Goal: Entertainment & Leisure: Browse casually

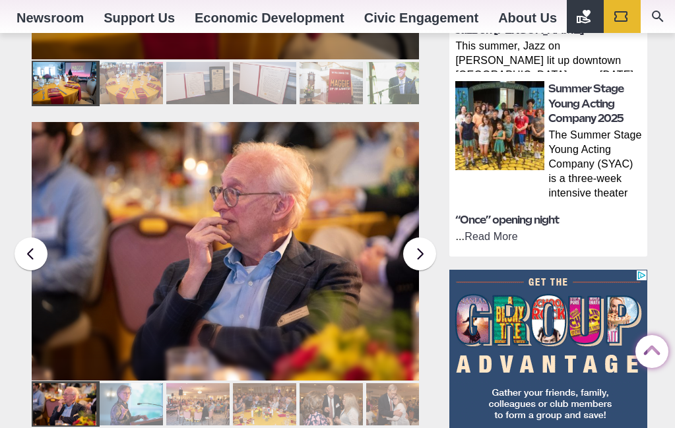
scroll to position [806, 0]
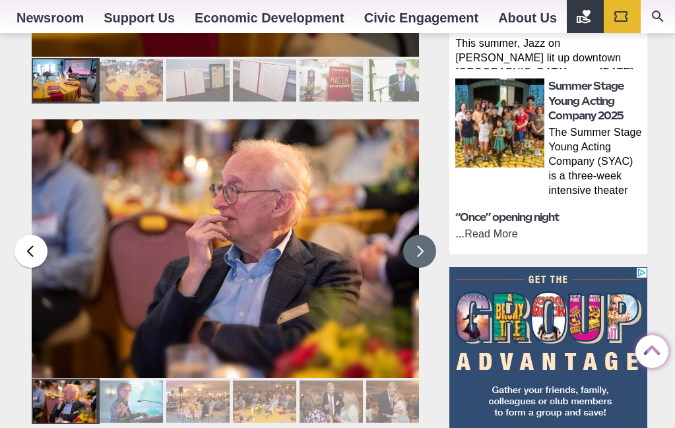
click at [418, 235] on button at bounding box center [419, 251] width 33 height 33
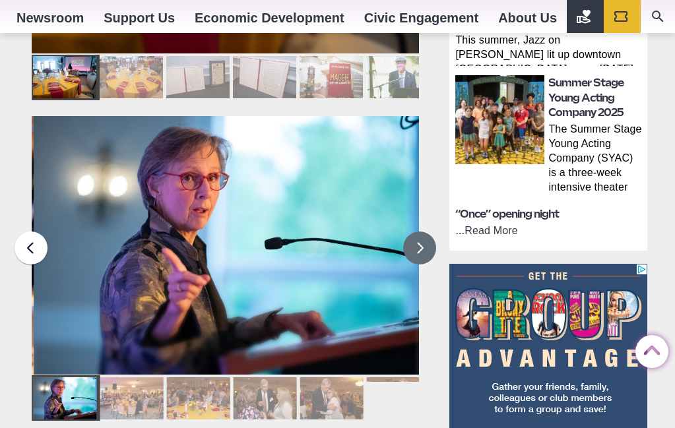
scroll to position [808, 1]
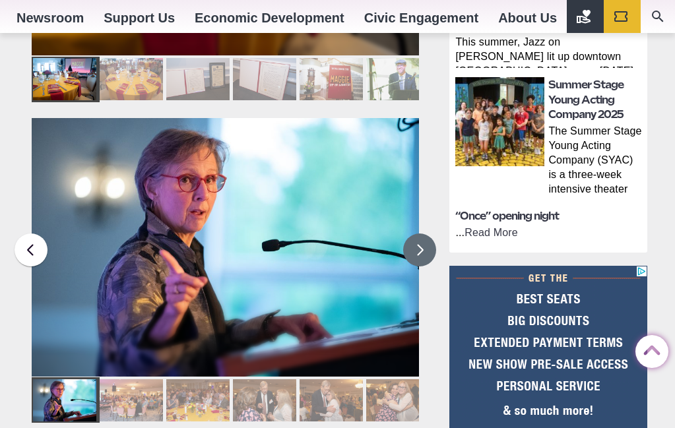
click at [418, 234] on button at bounding box center [419, 250] width 33 height 33
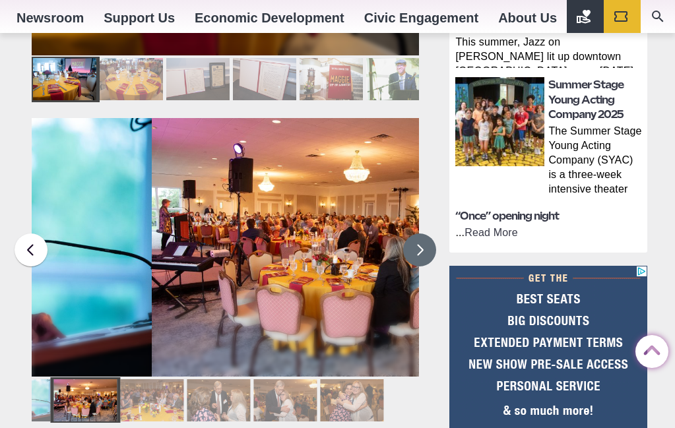
scroll to position [808, 0]
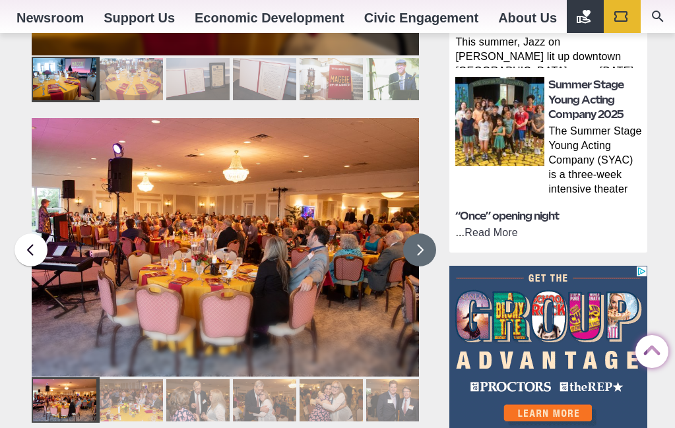
click at [418, 234] on button at bounding box center [419, 250] width 33 height 33
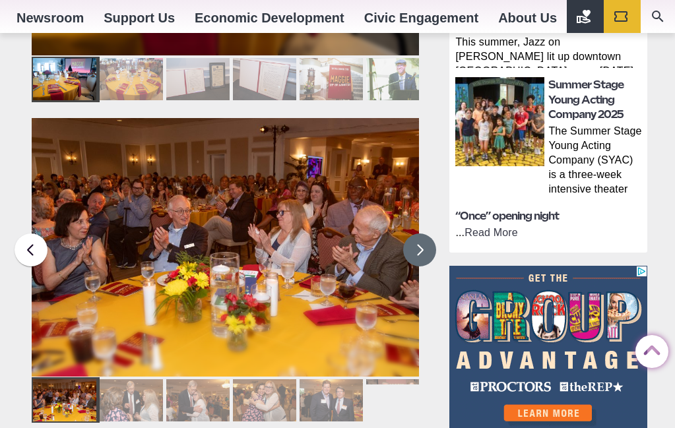
scroll to position [810, 0]
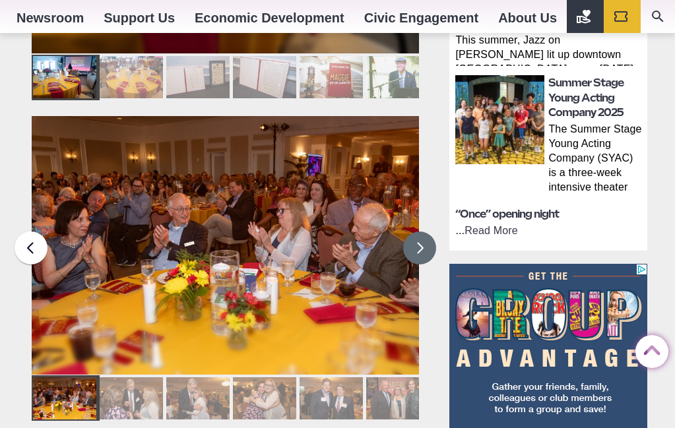
click at [418, 232] on button at bounding box center [419, 248] width 33 height 33
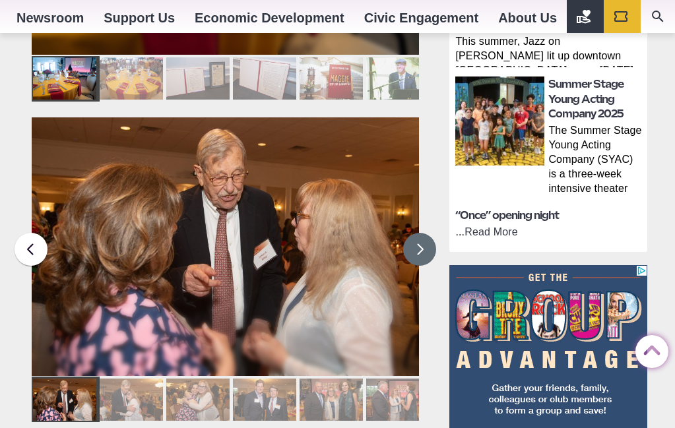
click at [418, 233] on button at bounding box center [419, 249] width 33 height 33
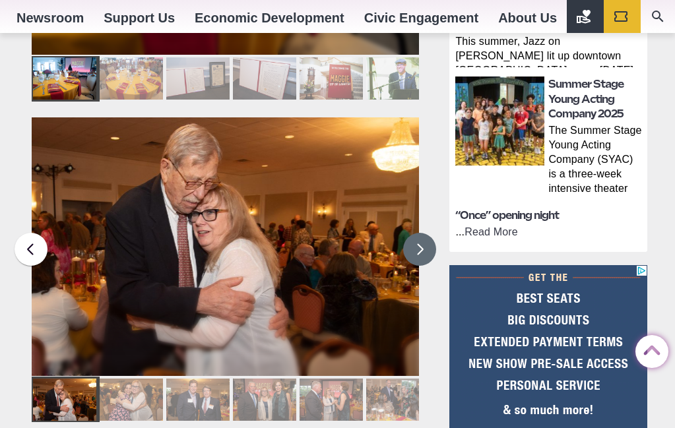
click at [418, 233] on button at bounding box center [419, 249] width 33 height 33
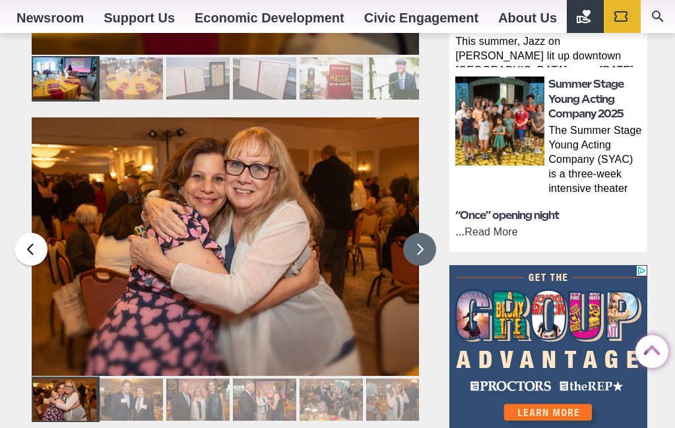
click at [418, 233] on button at bounding box center [419, 249] width 33 height 33
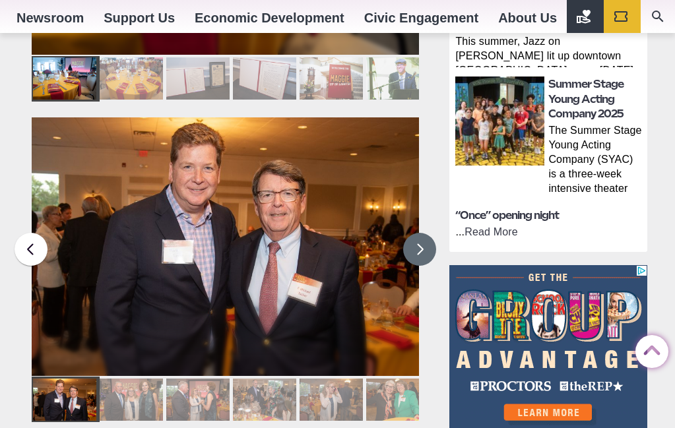
click at [418, 233] on button at bounding box center [419, 249] width 33 height 33
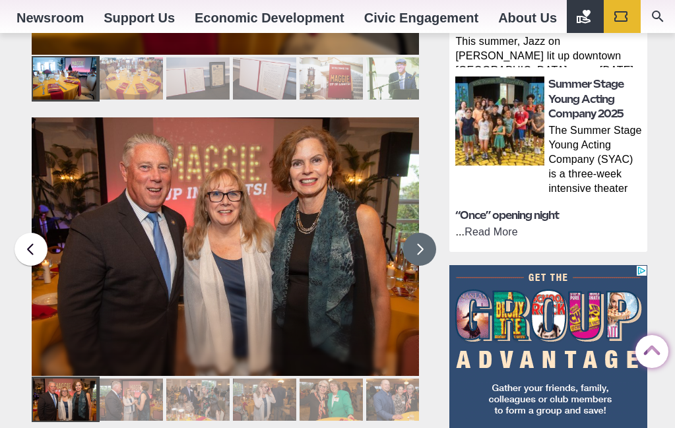
click at [418, 233] on button at bounding box center [419, 249] width 33 height 33
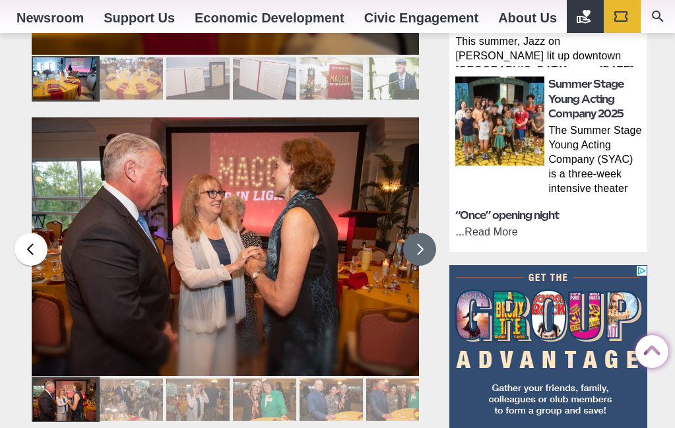
click at [418, 233] on button at bounding box center [419, 249] width 33 height 33
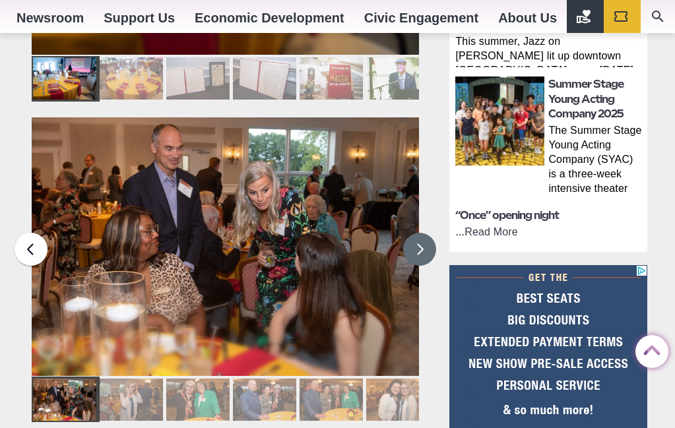
click at [418, 233] on button at bounding box center [419, 249] width 33 height 33
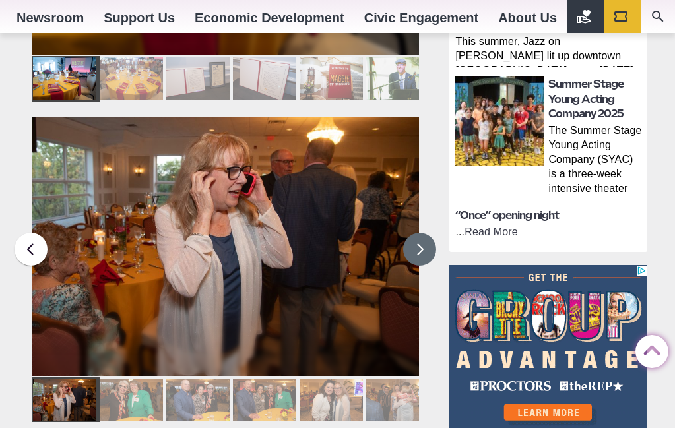
click at [418, 233] on button at bounding box center [419, 249] width 33 height 33
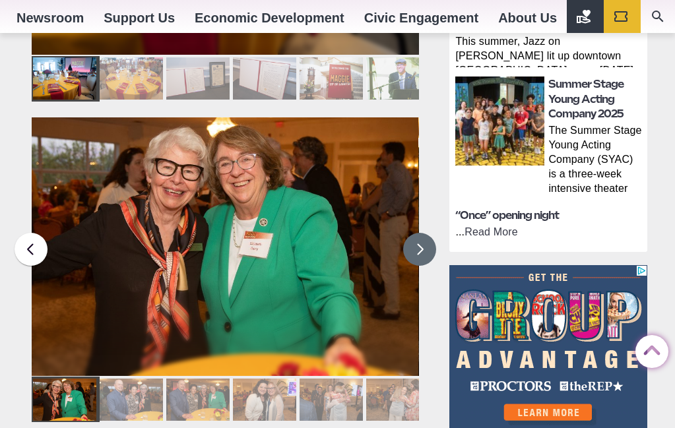
click at [419, 233] on button at bounding box center [419, 249] width 33 height 33
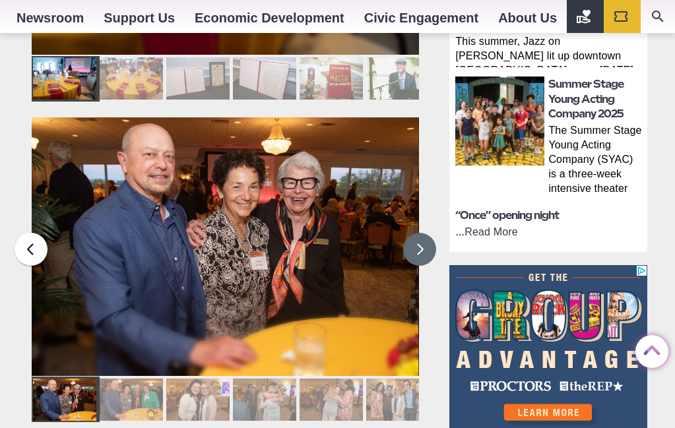
click at [419, 233] on button at bounding box center [419, 249] width 33 height 33
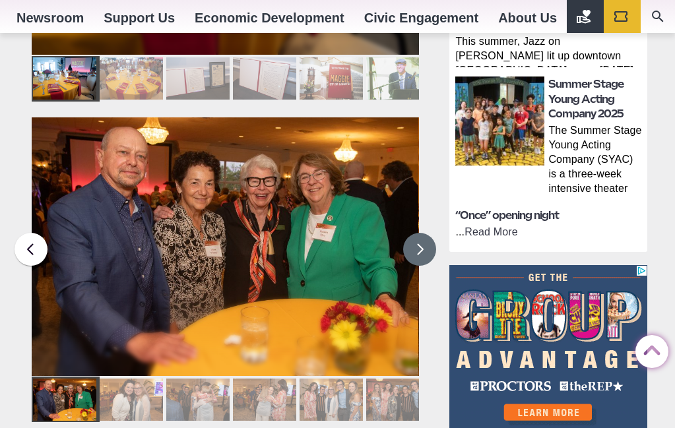
click at [419, 233] on button at bounding box center [419, 249] width 33 height 33
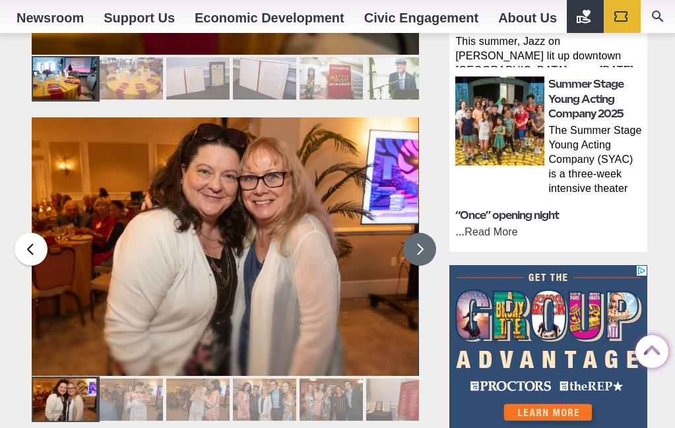
click at [419, 233] on button at bounding box center [419, 249] width 33 height 33
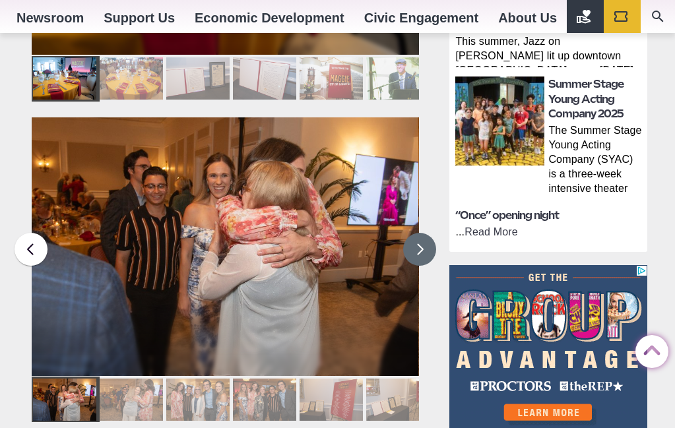
click at [419, 233] on button at bounding box center [419, 249] width 33 height 33
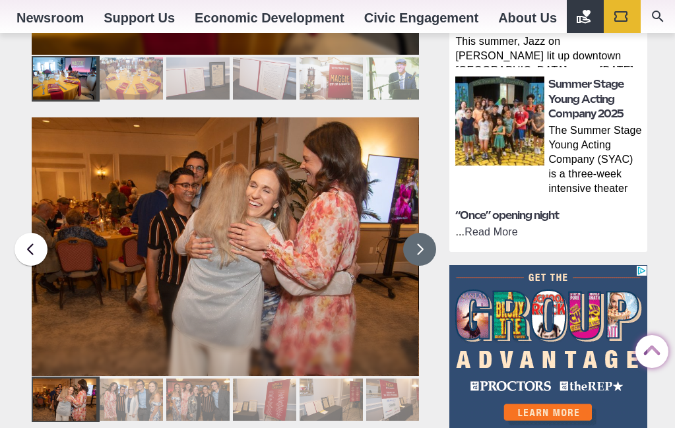
click at [419, 233] on button at bounding box center [419, 249] width 33 height 33
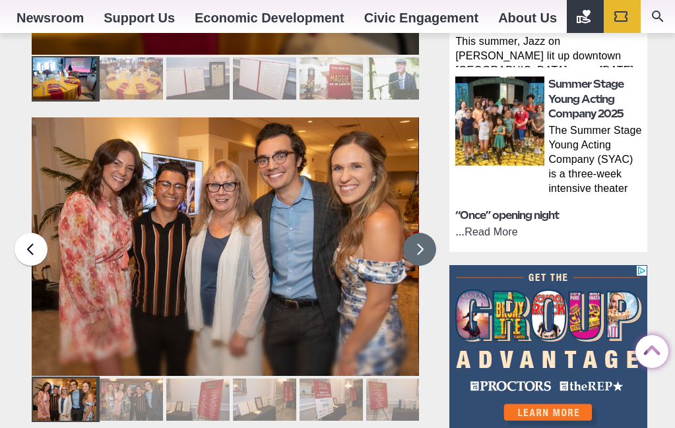
click at [419, 233] on button at bounding box center [419, 249] width 33 height 33
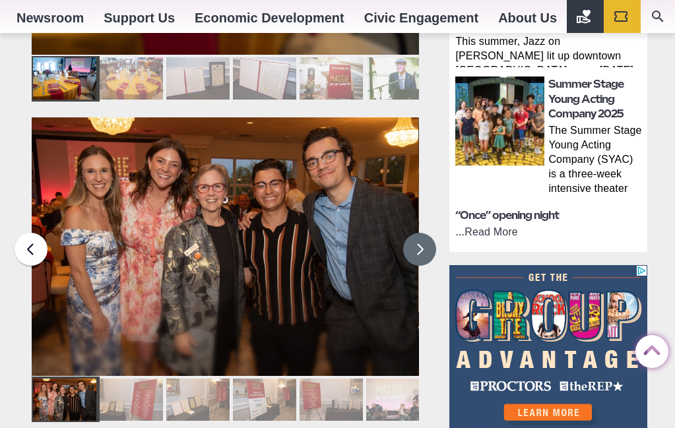
click at [419, 233] on button at bounding box center [419, 249] width 33 height 33
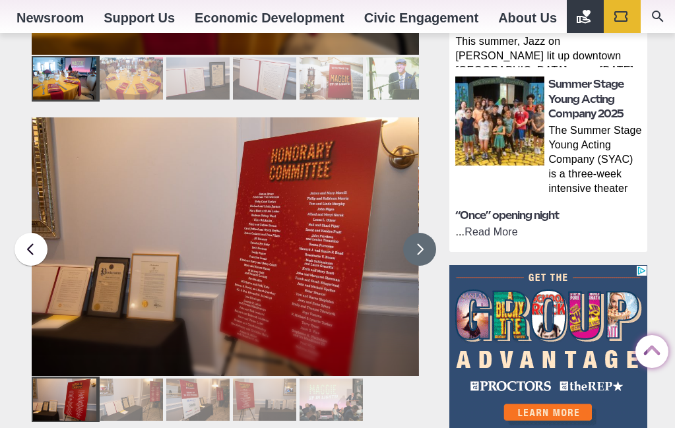
click at [419, 233] on button at bounding box center [419, 249] width 33 height 33
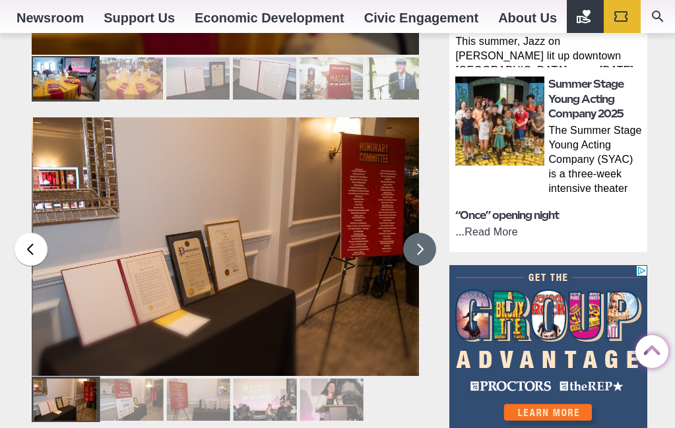
click at [419, 233] on button at bounding box center [419, 249] width 33 height 33
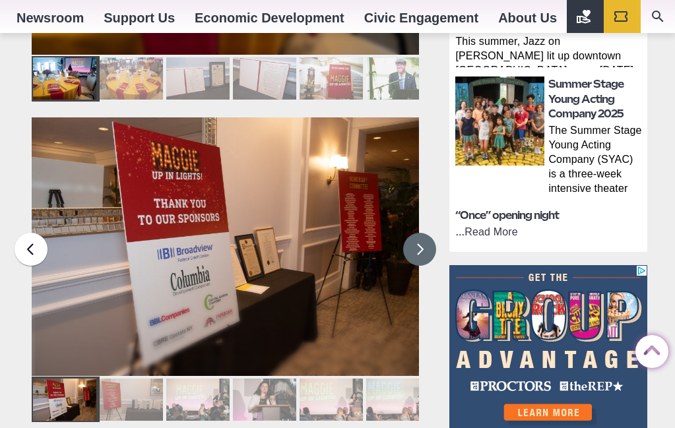
click at [419, 233] on button at bounding box center [419, 249] width 33 height 33
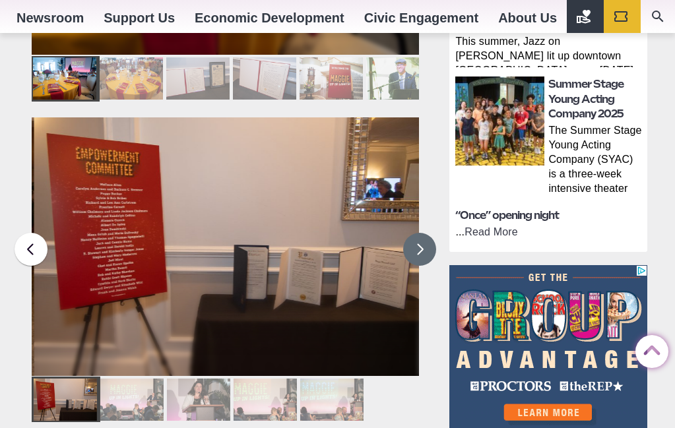
click at [419, 233] on button at bounding box center [419, 249] width 33 height 33
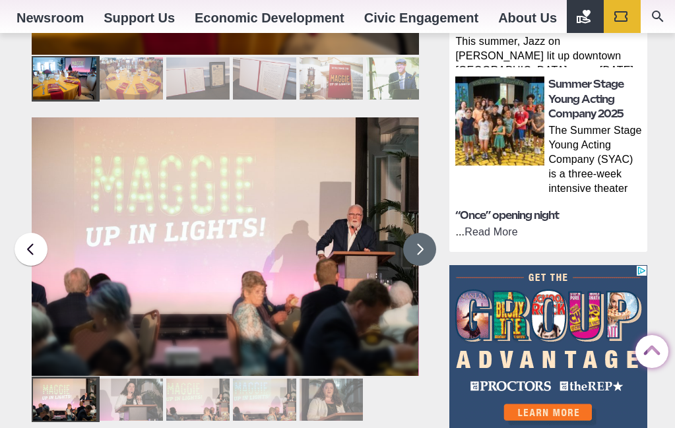
click at [419, 233] on button at bounding box center [419, 249] width 33 height 33
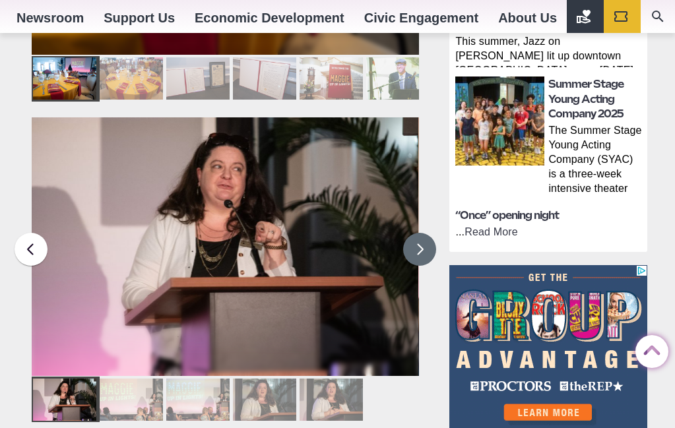
click at [419, 233] on button at bounding box center [419, 249] width 33 height 33
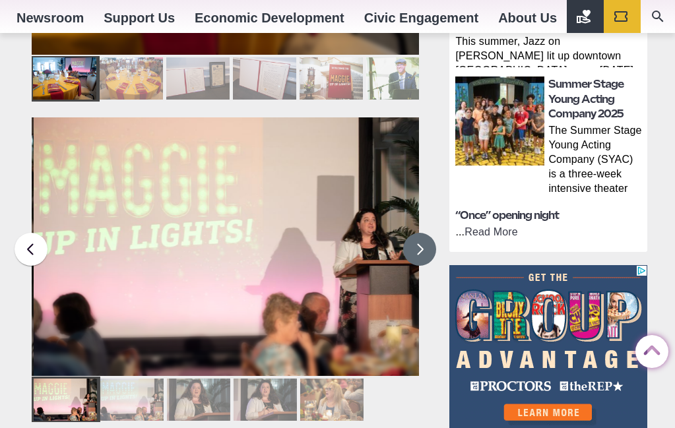
click at [419, 233] on button at bounding box center [419, 249] width 33 height 33
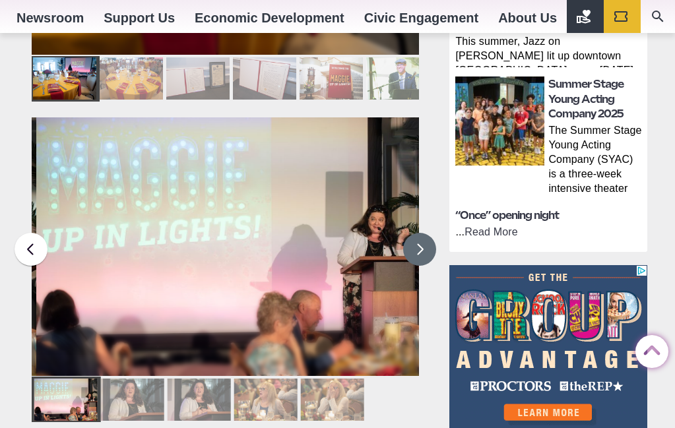
click at [419, 233] on button at bounding box center [419, 249] width 33 height 33
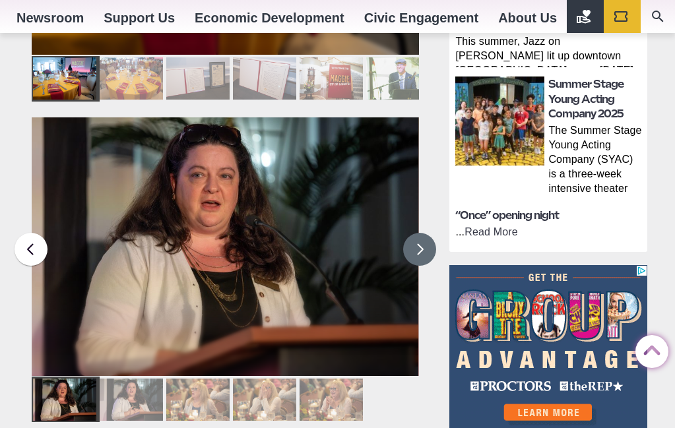
click at [419, 233] on button at bounding box center [419, 249] width 33 height 33
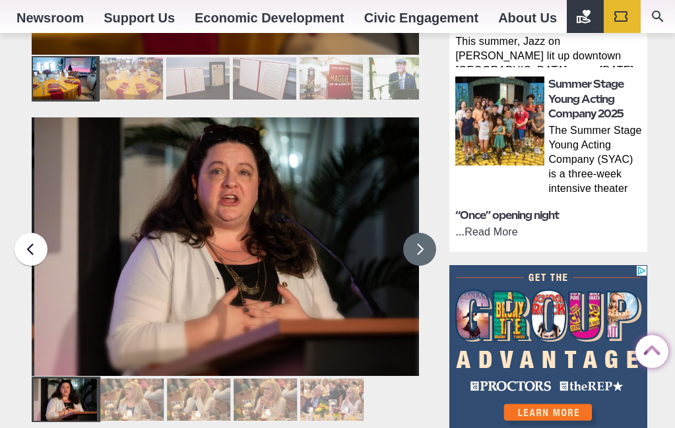
click at [419, 233] on button at bounding box center [419, 249] width 33 height 33
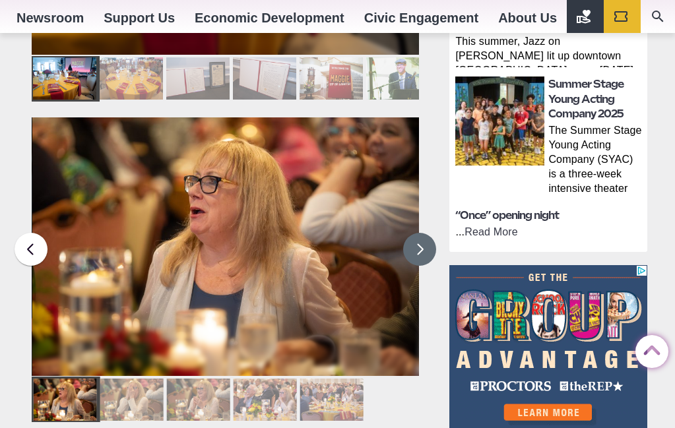
click at [419, 233] on button at bounding box center [419, 249] width 33 height 33
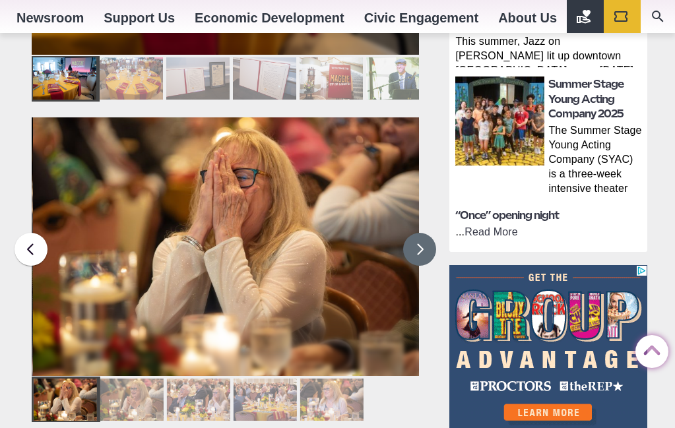
click at [419, 233] on button at bounding box center [419, 249] width 33 height 33
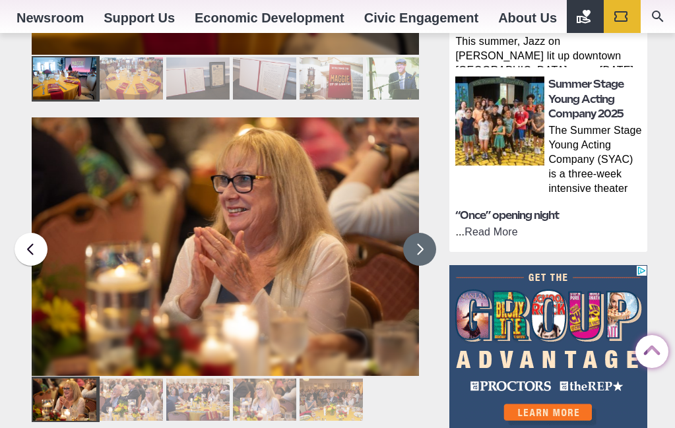
click at [419, 233] on button at bounding box center [419, 249] width 33 height 33
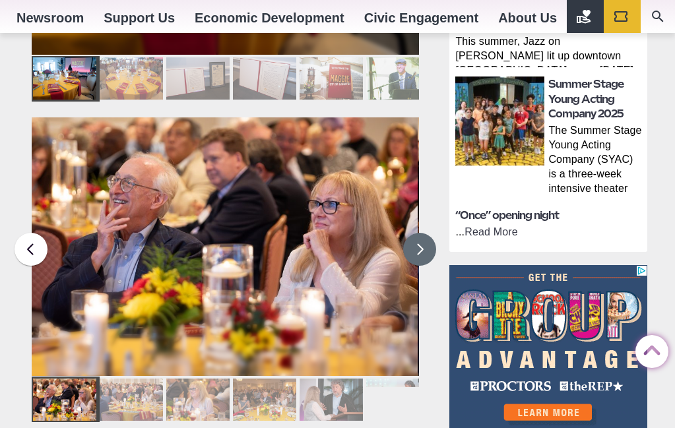
click at [419, 233] on button at bounding box center [419, 249] width 33 height 33
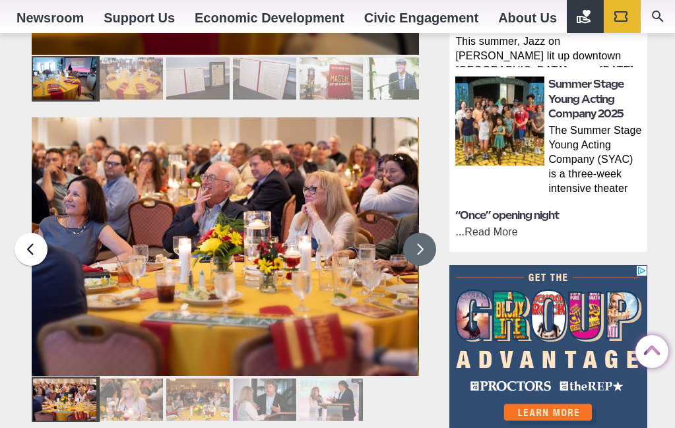
click at [419, 233] on button at bounding box center [419, 249] width 33 height 33
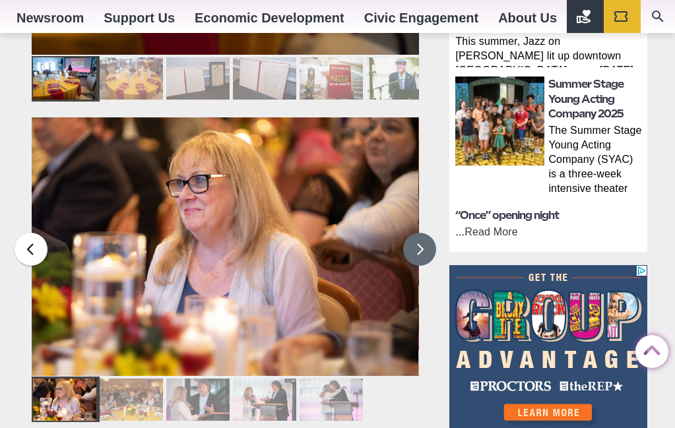
click at [419, 233] on button at bounding box center [419, 249] width 33 height 33
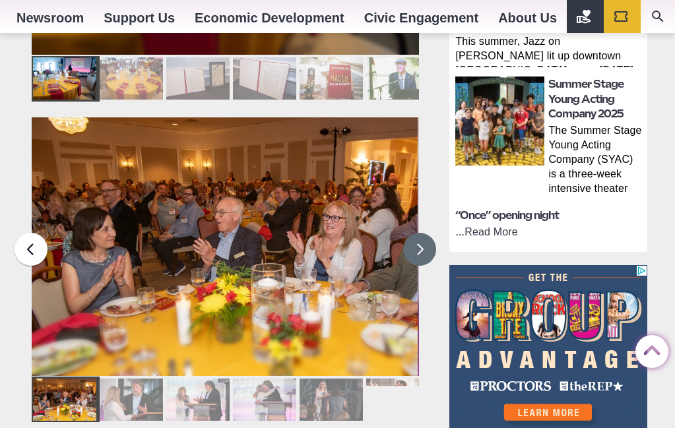
click at [419, 233] on button at bounding box center [419, 249] width 33 height 33
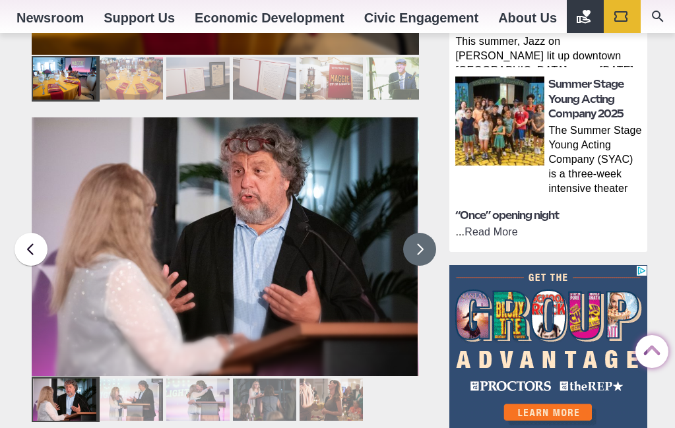
click at [419, 233] on button at bounding box center [419, 249] width 33 height 33
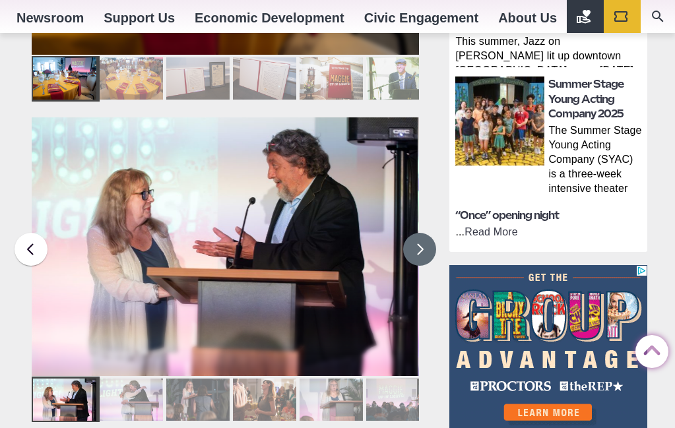
click at [419, 233] on button at bounding box center [419, 249] width 33 height 33
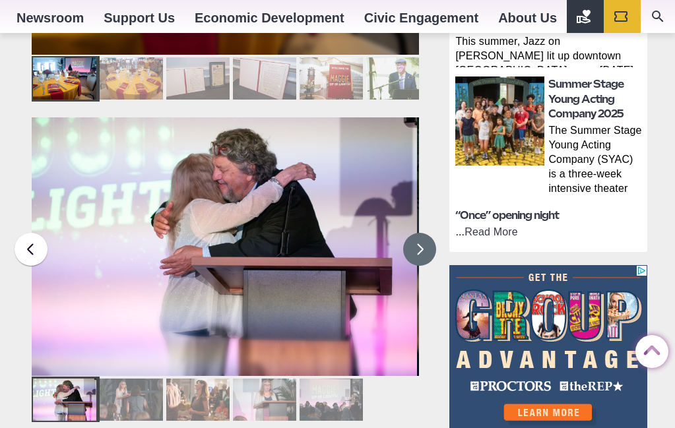
click at [419, 233] on button at bounding box center [419, 249] width 33 height 33
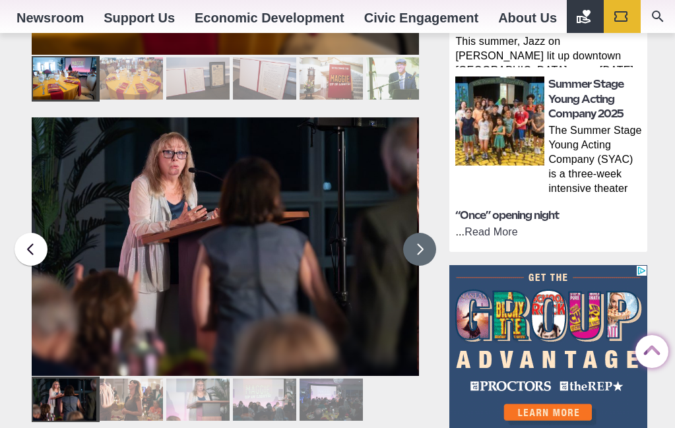
click at [419, 233] on button at bounding box center [419, 249] width 33 height 33
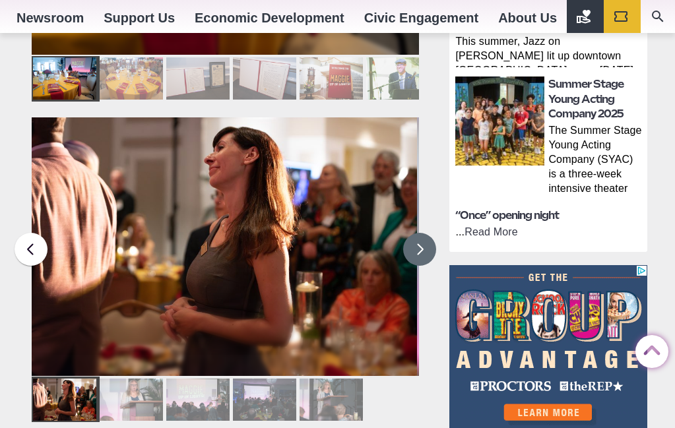
click at [419, 233] on button at bounding box center [419, 249] width 33 height 33
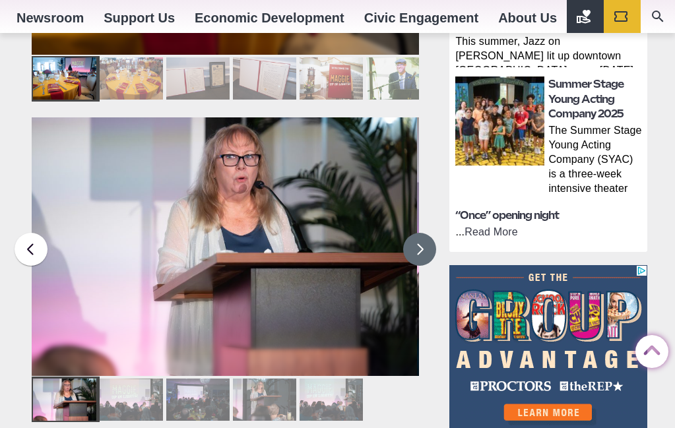
click at [422, 233] on button at bounding box center [419, 249] width 33 height 33
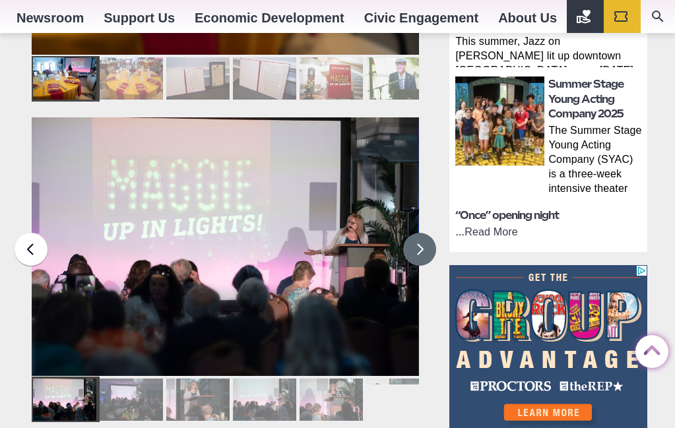
click at [422, 233] on button at bounding box center [419, 249] width 33 height 33
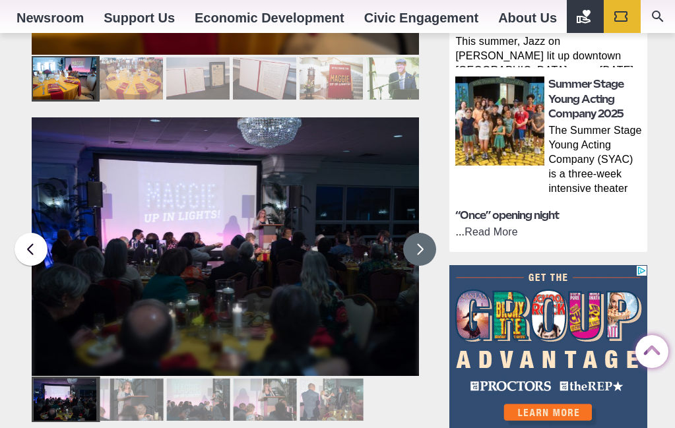
click at [422, 233] on button at bounding box center [419, 249] width 33 height 33
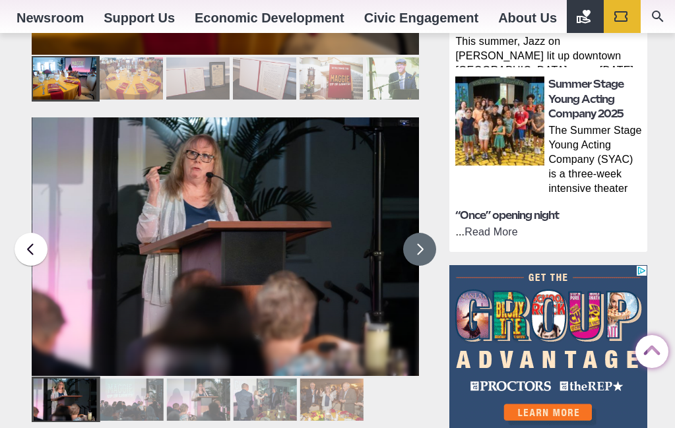
click at [422, 233] on button at bounding box center [419, 249] width 33 height 33
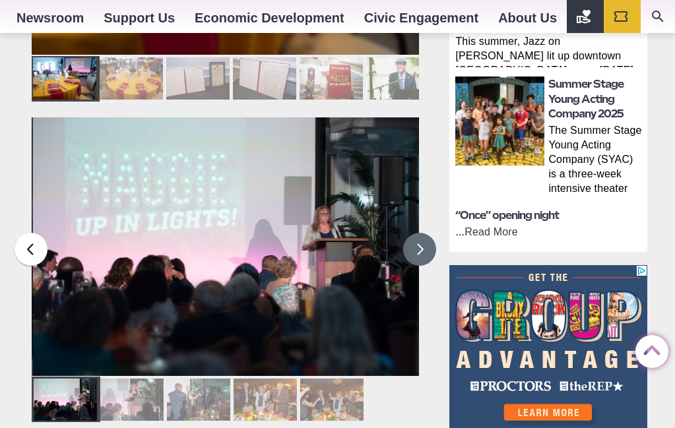
click at [422, 233] on button at bounding box center [419, 249] width 33 height 33
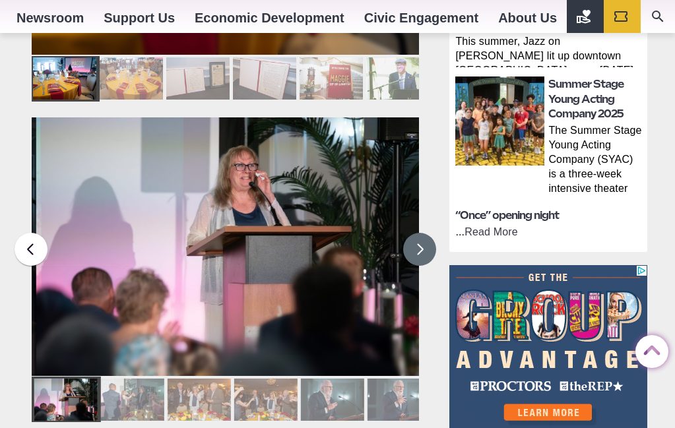
click at [422, 233] on button at bounding box center [419, 249] width 33 height 33
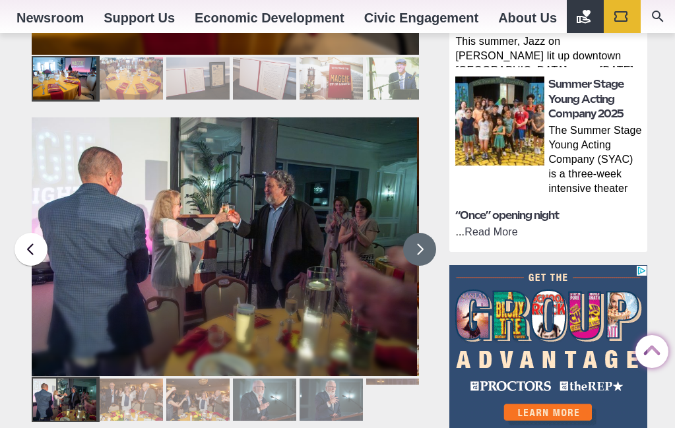
click at [422, 233] on button at bounding box center [419, 249] width 33 height 33
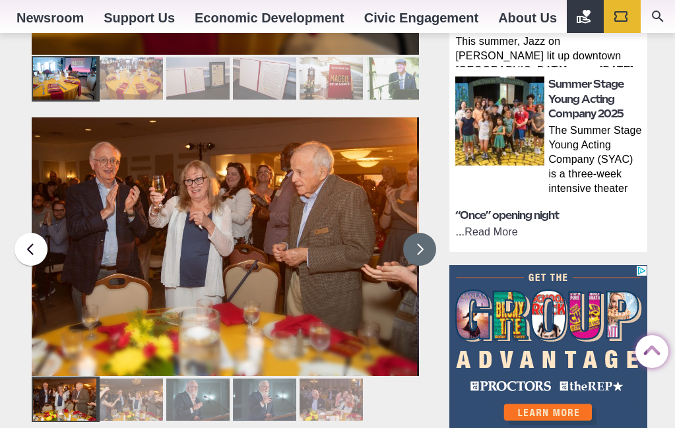
click at [422, 233] on button at bounding box center [419, 249] width 33 height 33
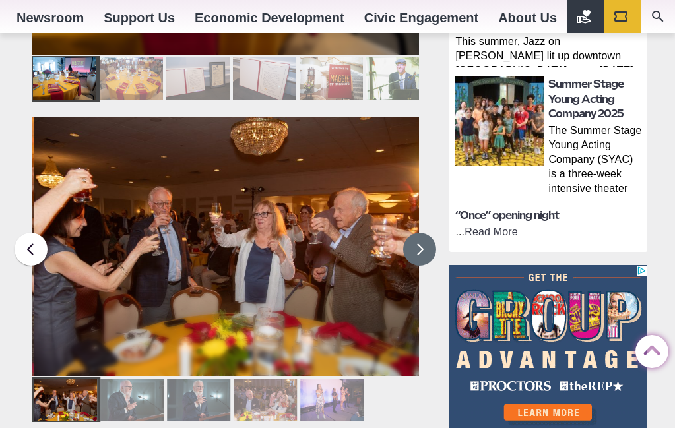
click at [422, 233] on button at bounding box center [419, 249] width 33 height 33
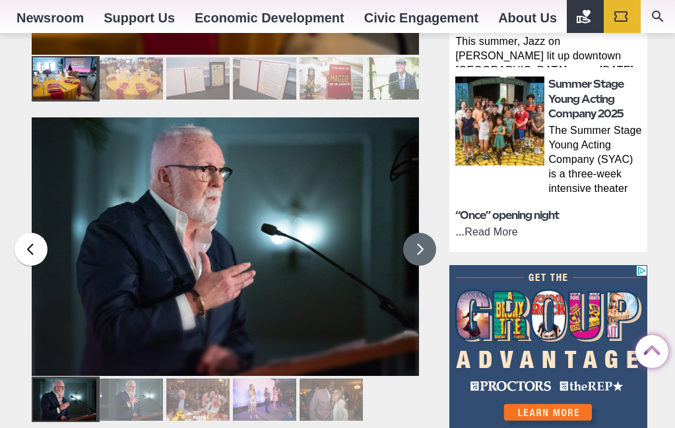
click at [422, 233] on button at bounding box center [419, 249] width 33 height 33
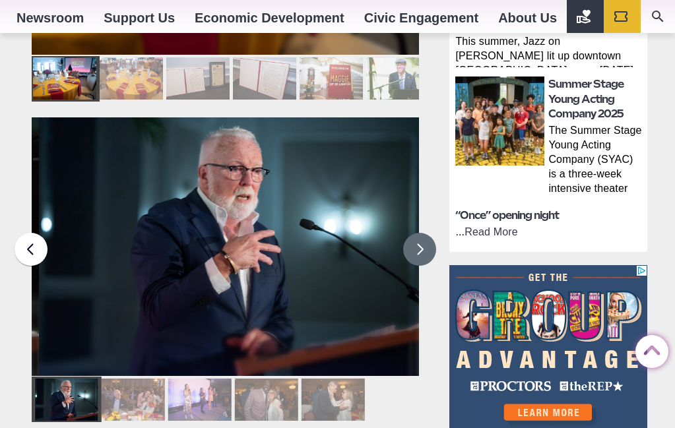
click at [422, 233] on button at bounding box center [419, 249] width 33 height 33
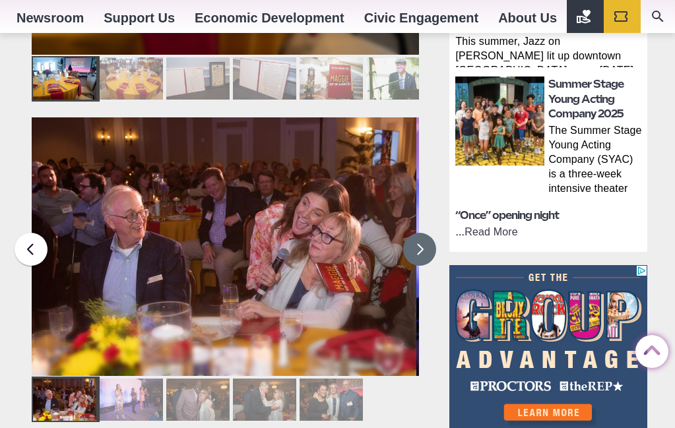
click at [422, 233] on button at bounding box center [419, 249] width 33 height 33
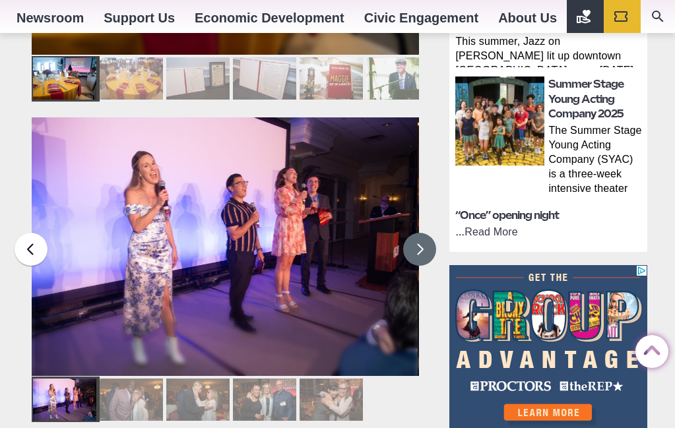
click at [422, 233] on button at bounding box center [419, 249] width 33 height 33
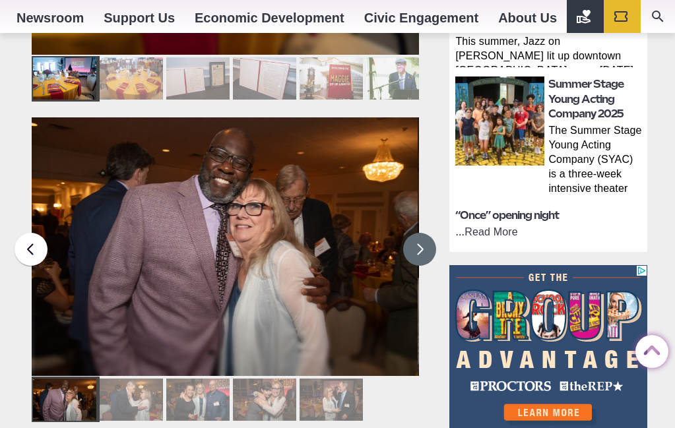
click at [422, 233] on button at bounding box center [419, 249] width 33 height 33
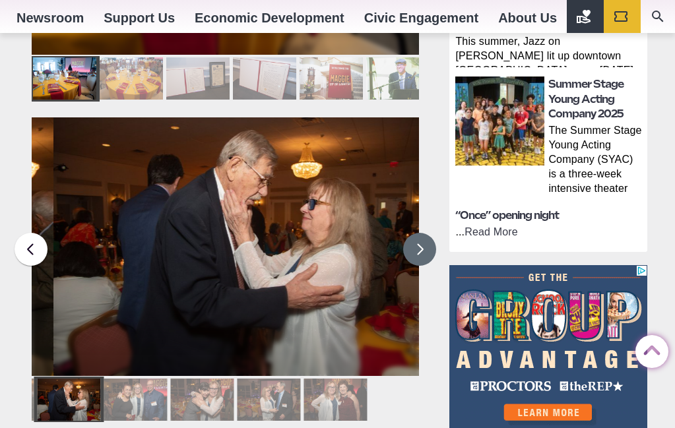
click at [422, 233] on button at bounding box center [419, 249] width 33 height 33
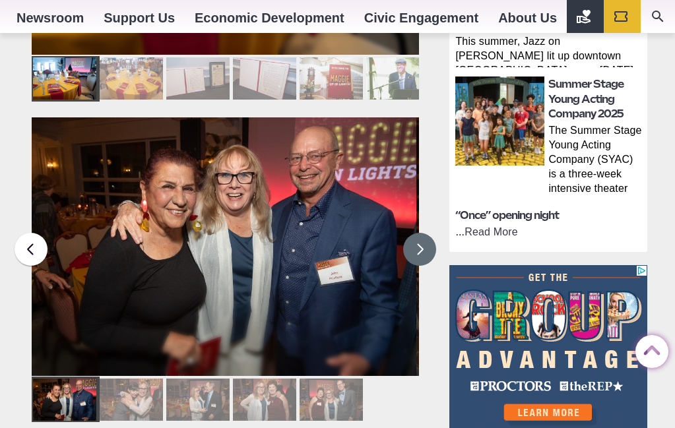
click at [422, 233] on button at bounding box center [419, 249] width 33 height 33
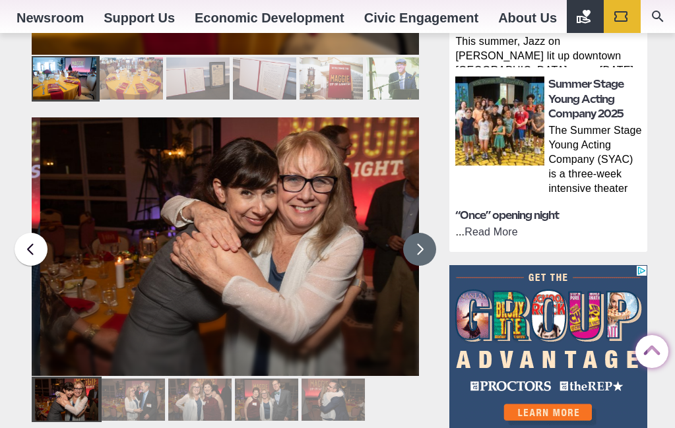
click at [422, 233] on button at bounding box center [419, 249] width 33 height 33
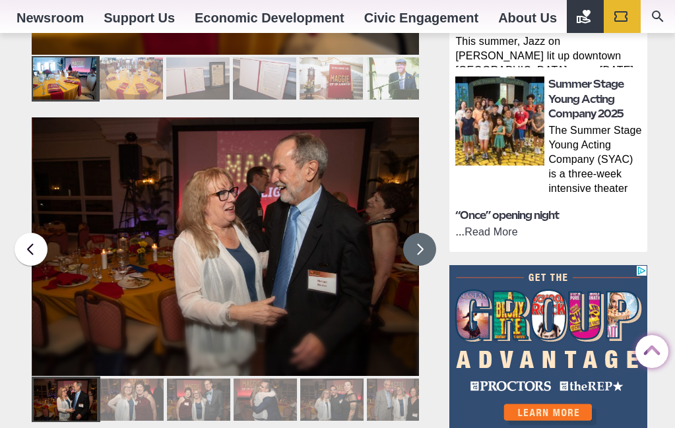
click at [422, 233] on button at bounding box center [419, 249] width 33 height 33
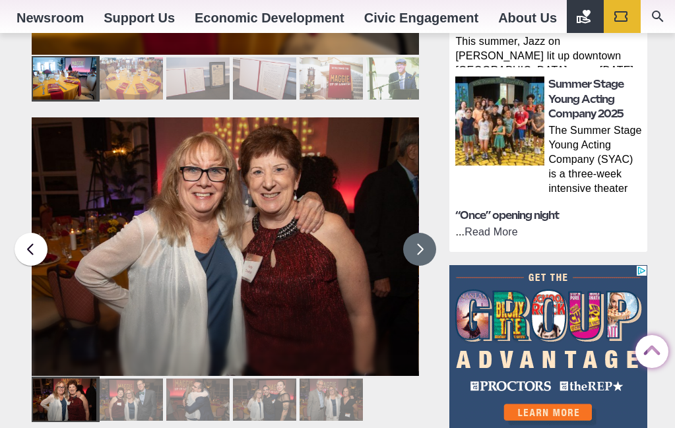
click at [422, 233] on button at bounding box center [419, 249] width 33 height 33
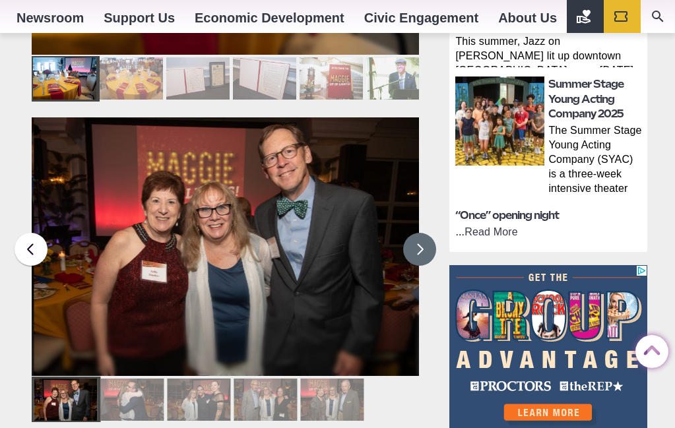
click at [422, 233] on button at bounding box center [419, 249] width 33 height 33
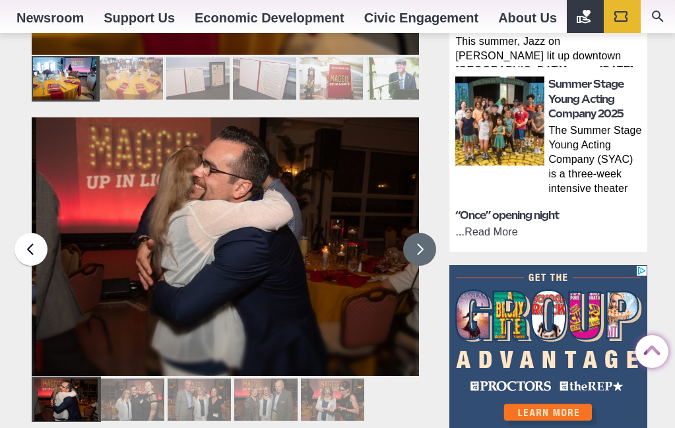
click at [422, 233] on button at bounding box center [419, 249] width 33 height 33
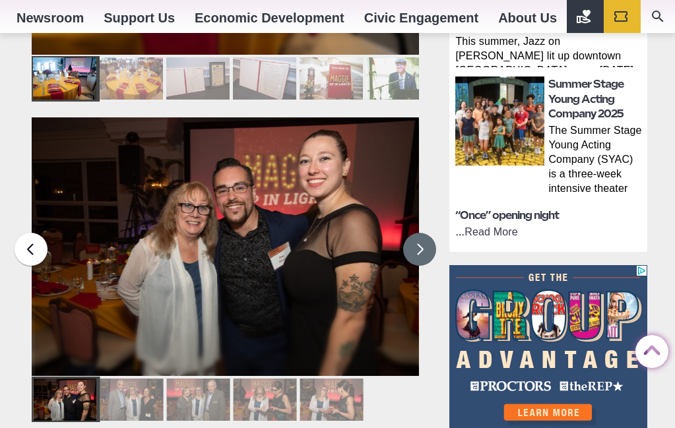
click at [422, 233] on button at bounding box center [419, 249] width 33 height 33
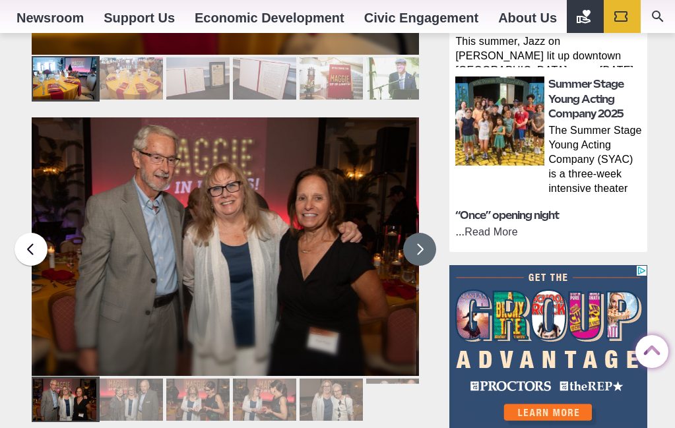
click at [422, 233] on button at bounding box center [419, 249] width 33 height 33
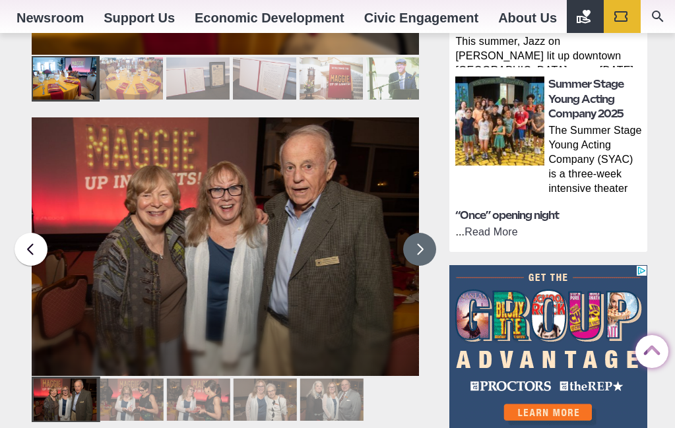
click at [423, 233] on button at bounding box center [419, 249] width 33 height 33
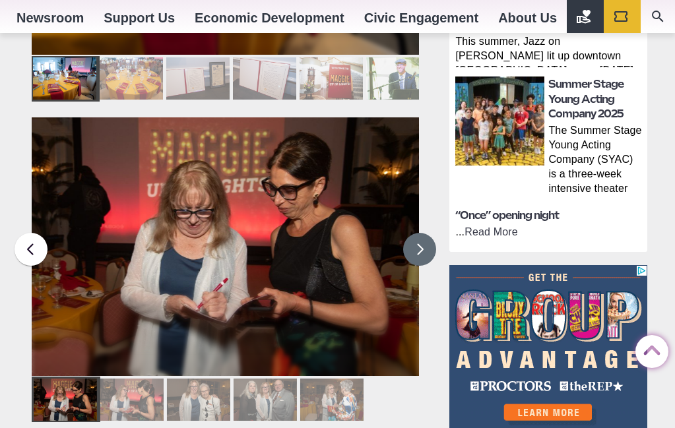
click at [423, 233] on button at bounding box center [419, 249] width 33 height 33
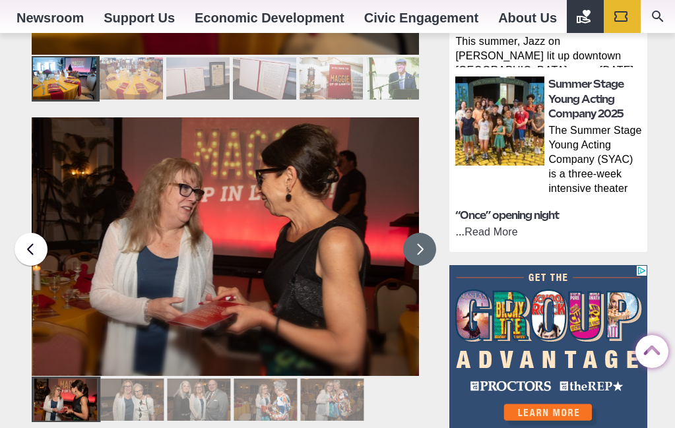
click at [423, 233] on button at bounding box center [419, 249] width 33 height 33
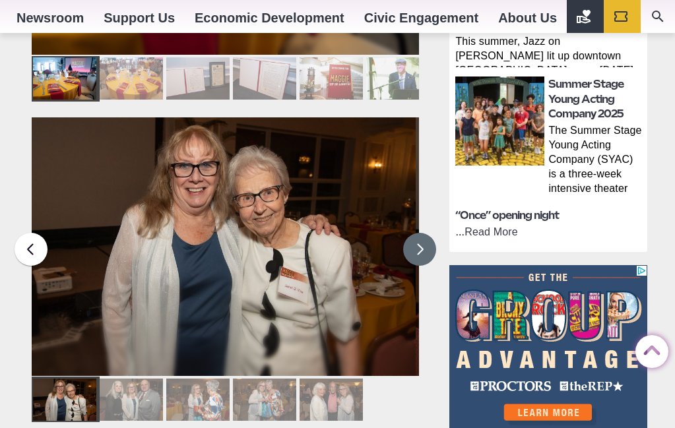
click at [423, 233] on button at bounding box center [419, 249] width 33 height 33
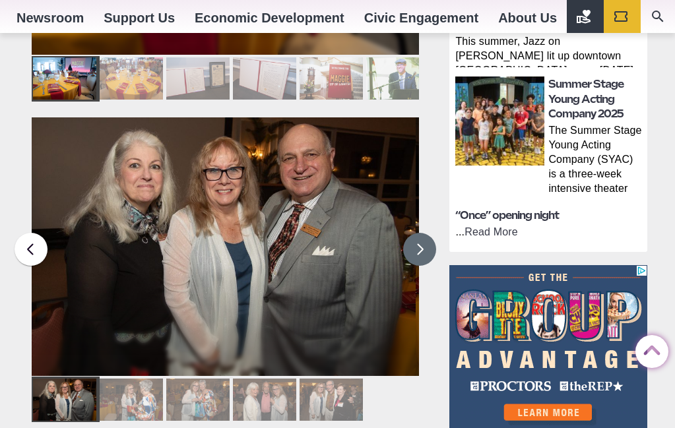
click at [423, 233] on button at bounding box center [419, 249] width 33 height 33
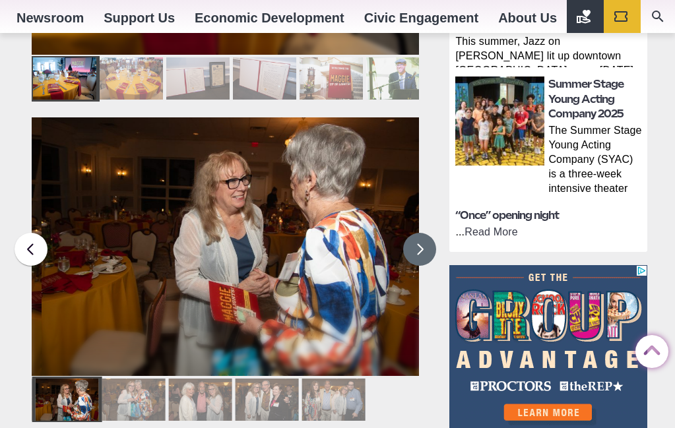
click at [423, 233] on button at bounding box center [419, 249] width 33 height 33
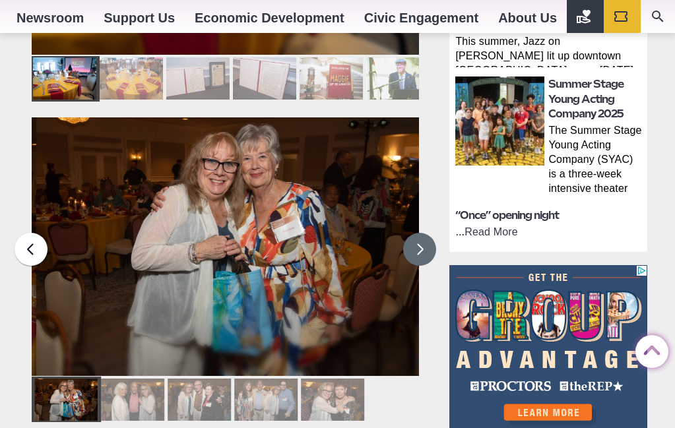
click at [423, 233] on button at bounding box center [419, 249] width 33 height 33
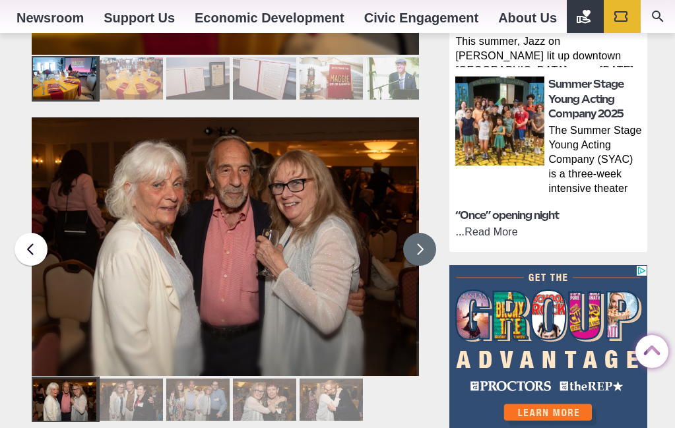
click at [423, 233] on button at bounding box center [419, 249] width 33 height 33
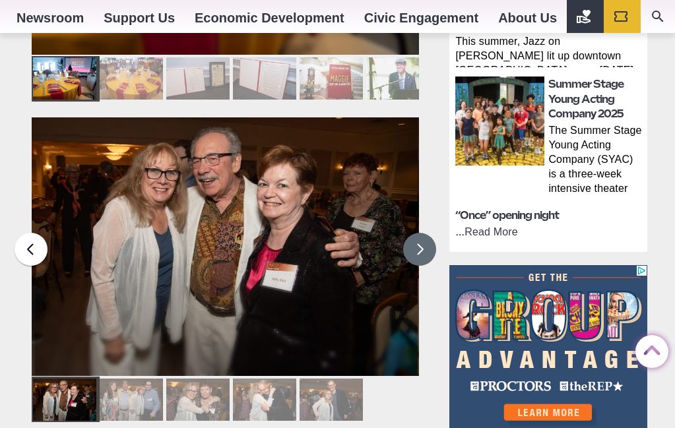
click at [423, 233] on button at bounding box center [419, 249] width 33 height 33
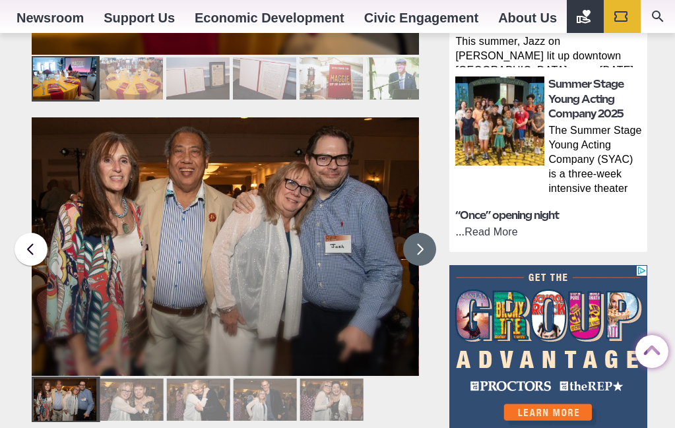
click at [423, 233] on button at bounding box center [419, 249] width 33 height 33
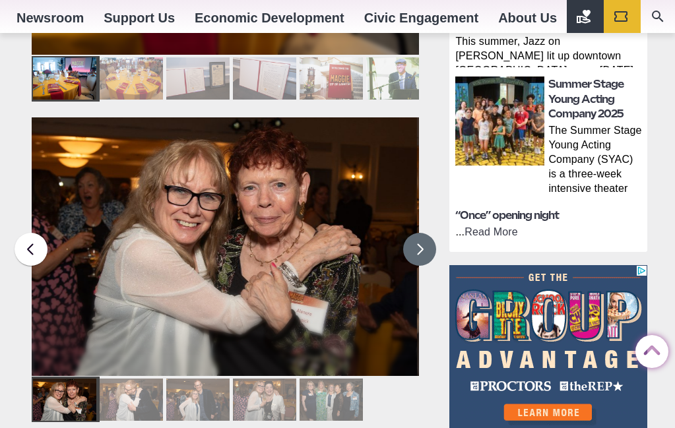
click at [423, 233] on button at bounding box center [419, 249] width 33 height 33
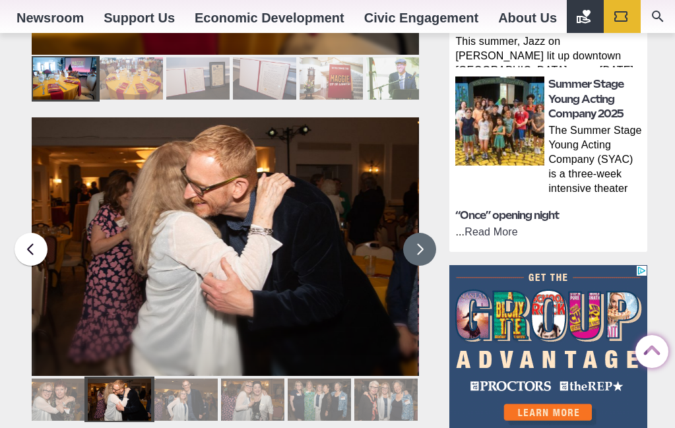
click at [423, 233] on button at bounding box center [419, 249] width 33 height 33
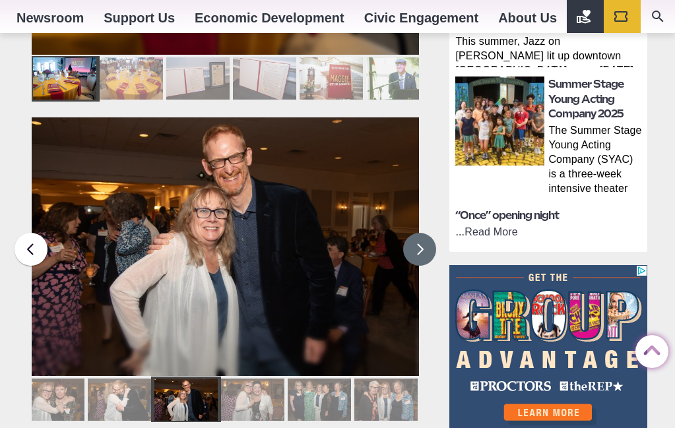
click at [423, 233] on button at bounding box center [419, 249] width 33 height 33
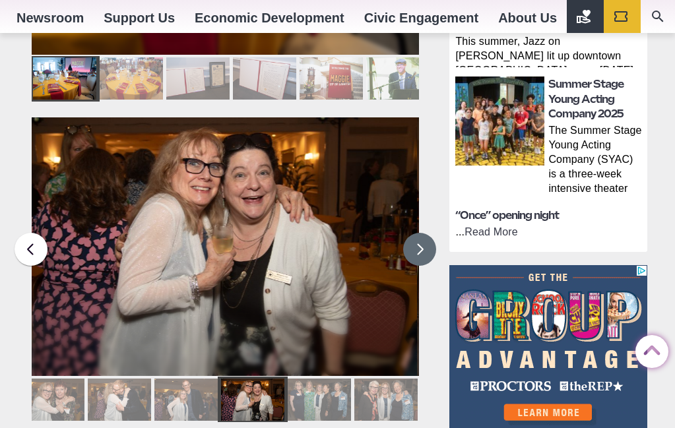
click at [423, 233] on button at bounding box center [419, 249] width 33 height 33
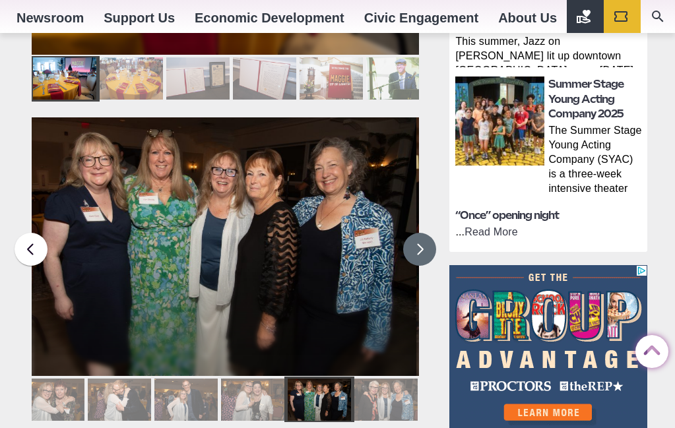
click at [423, 233] on button at bounding box center [419, 249] width 33 height 33
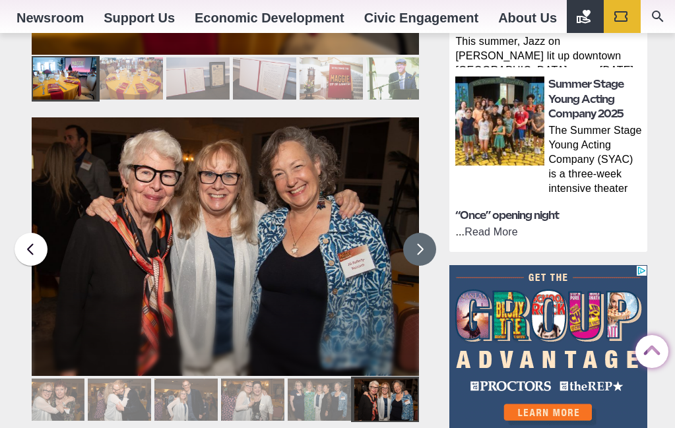
click at [423, 233] on button at bounding box center [419, 249] width 33 height 33
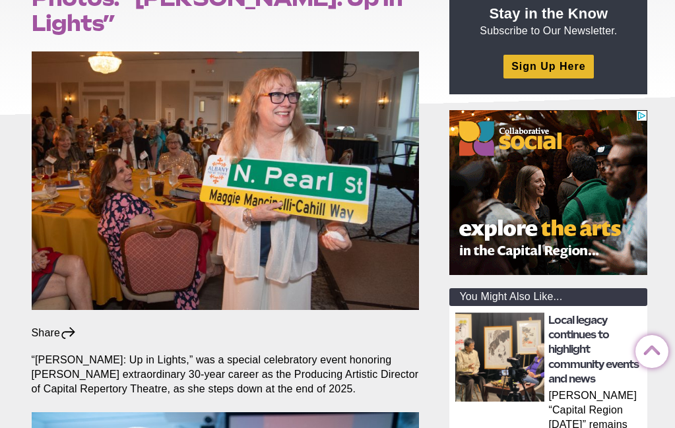
scroll to position [177, 0]
